Goal: Information Seeking & Learning: Learn about a topic

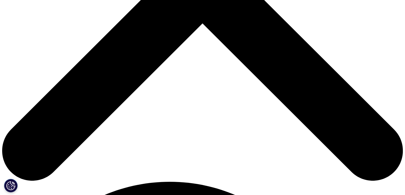
scroll to position [243, 0]
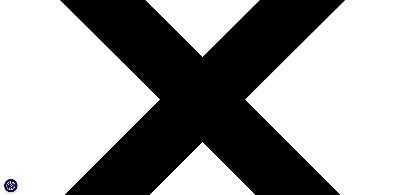
scroll to position [108, 0]
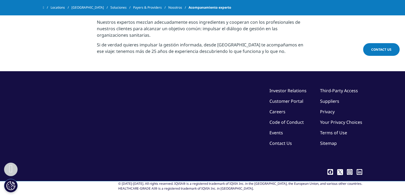
scroll to position [358, 0]
